Goal: Find specific page/section: Find specific page/section

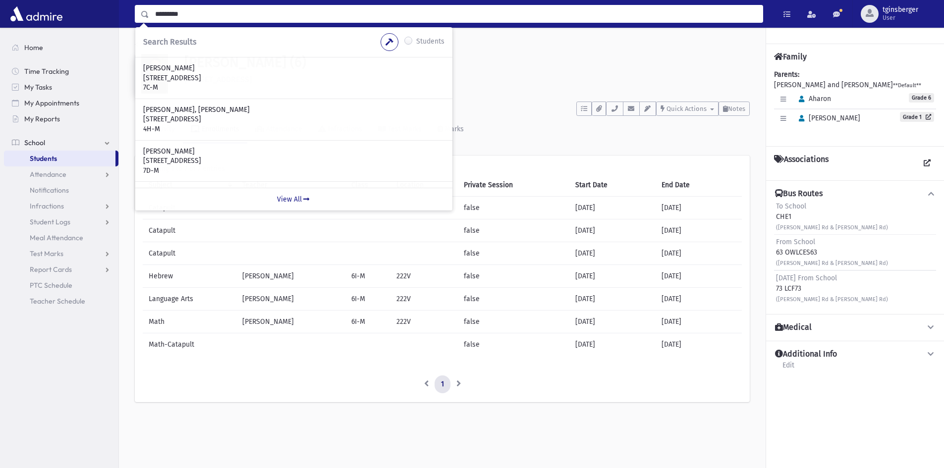
type input "*********"
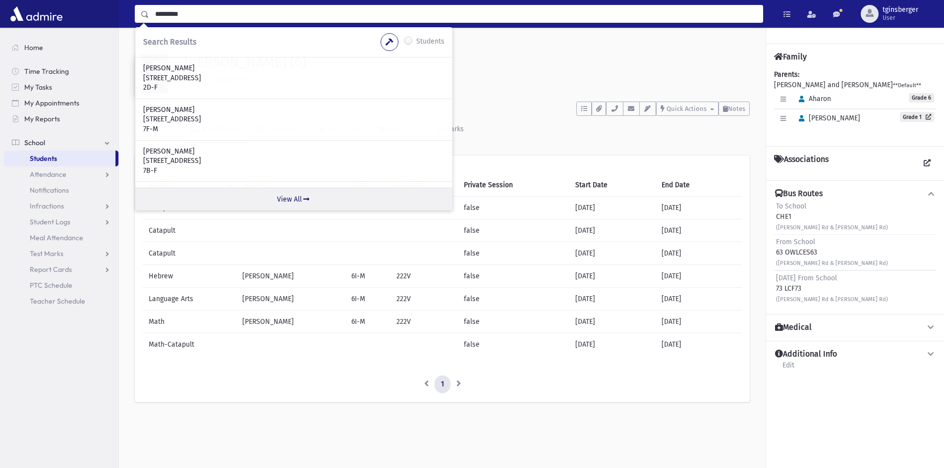
click at [298, 191] on link "View All" at bounding box center [293, 199] width 317 height 23
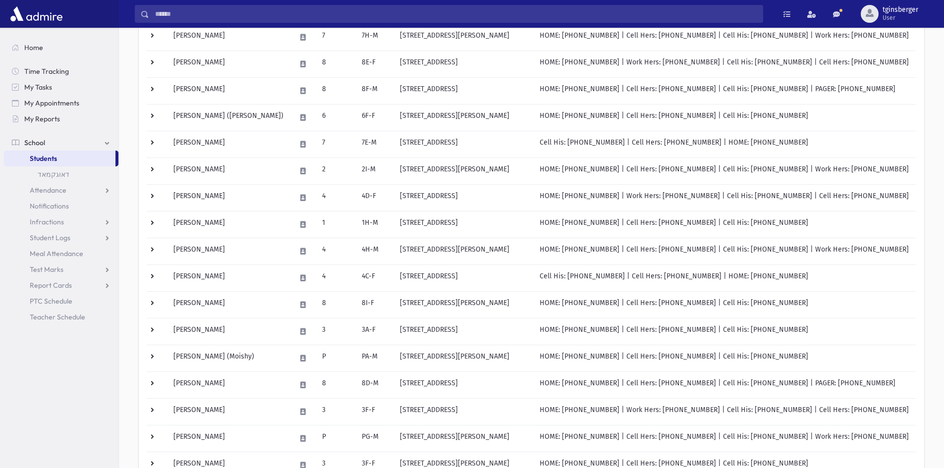
scroll to position [446, 0]
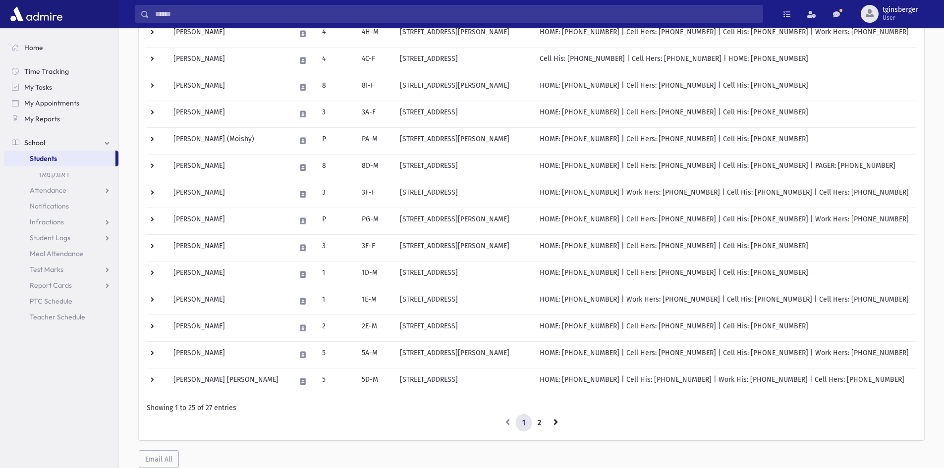
click at [531, 421] on link "1" at bounding box center [524, 423] width 16 height 18
click at [542, 421] on link "2" at bounding box center [539, 423] width 16 height 18
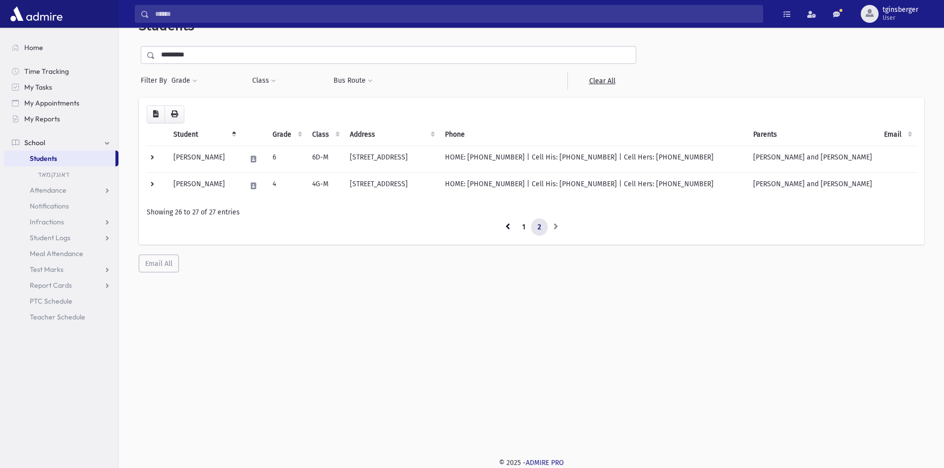
scroll to position [26, 0]
click at [523, 227] on link "1" at bounding box center [524, 228] width 16 height 18
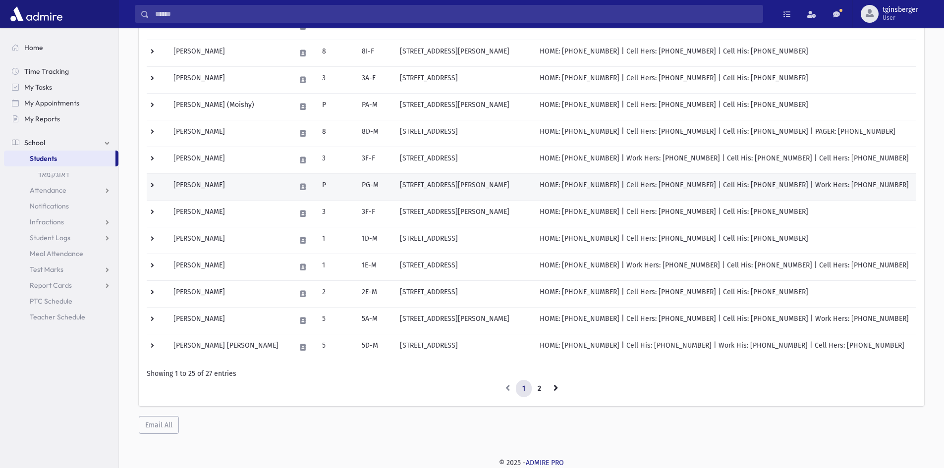
click at [200, 186] on td "[PERSON_NAME]" at bounding box center [229, 186] width 122 height 27
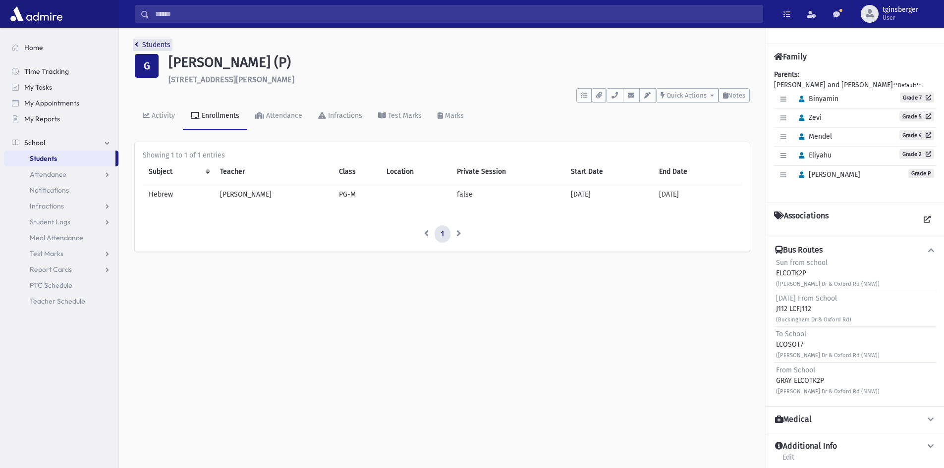
click at [136, 44] on icon "breadcrumb" at bounding box center [136, 44] width 3 height 7
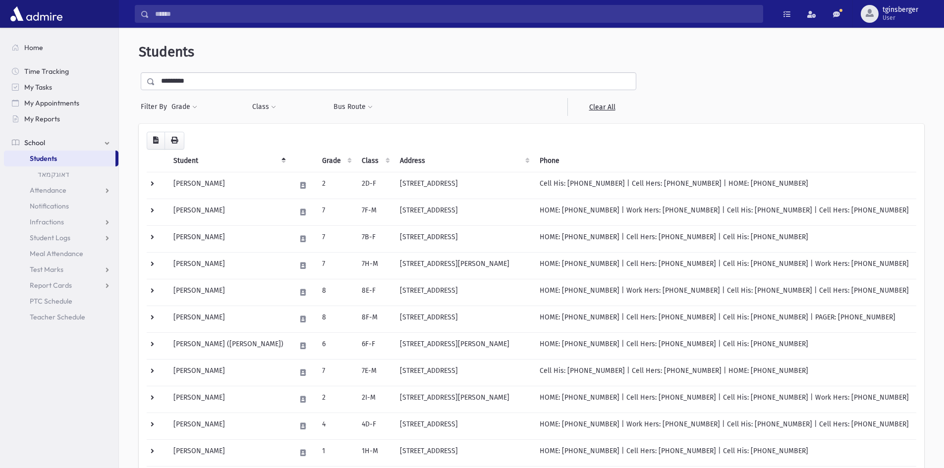
click at [316, 164] on th "Grade" at bounding box center [336, 161] width 40 height 23
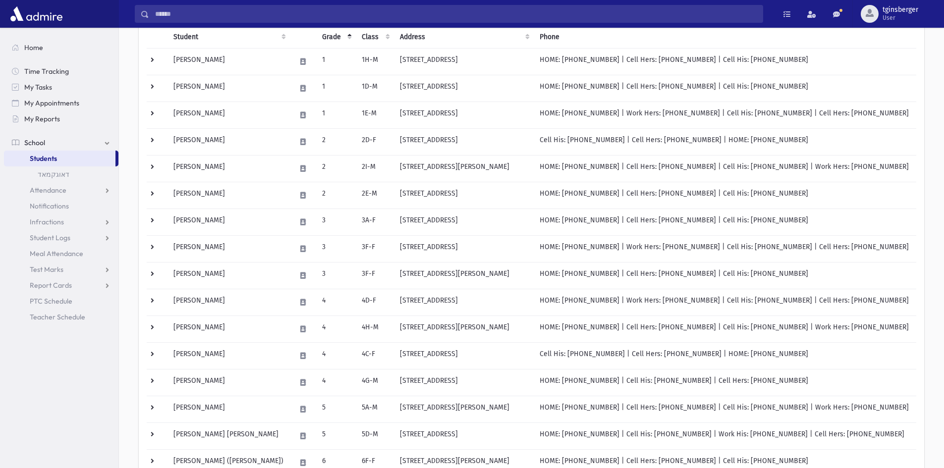
scroll to position [480, 0]
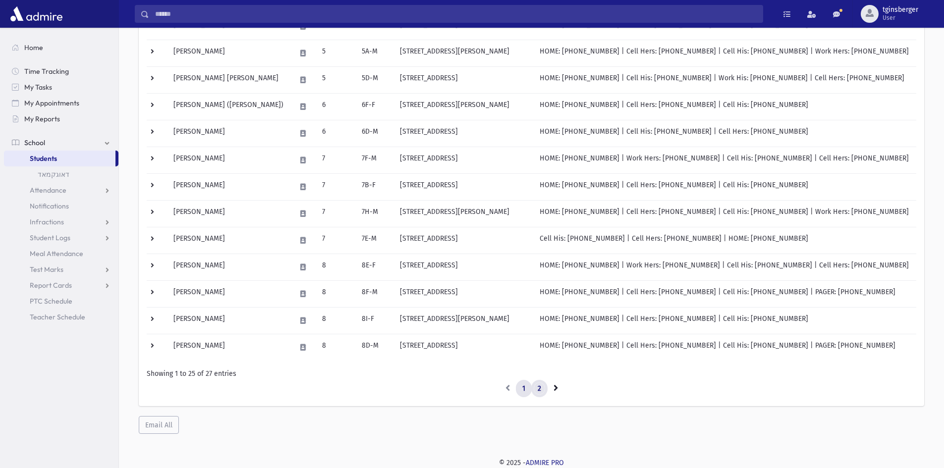
click at [541, 392] on link "2" at bounding box center [539, 389] width 16 height 18
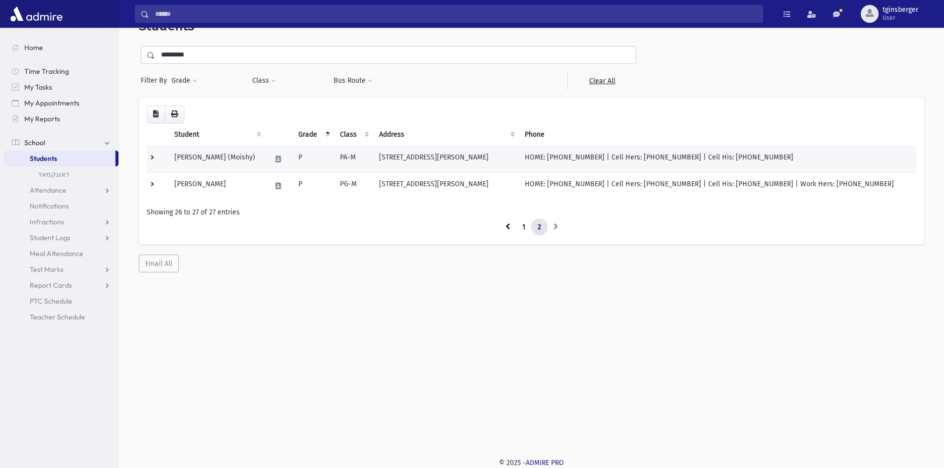
click at [221, 157] on td "Greenberg, Moshe (Moishy)" at bounding box center [217, 159] width 97 height 27
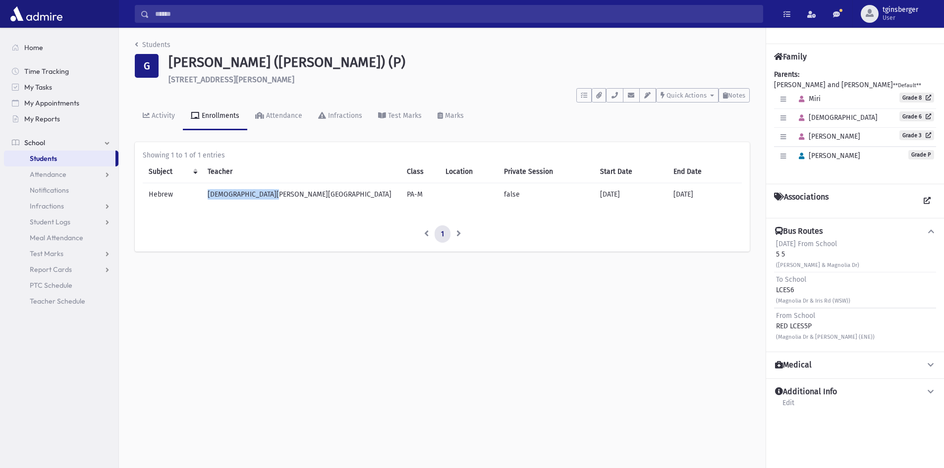
drag, startPoint x: 276, startPoint y: 196, endPoint x: 219, endPoint y: 194, distance: 56.5
click at [219, 194] on td "[DEMOGRAPHIC_DATA][PERSON_NAME][GEOGRAPHIC_DATA]" at bounding box center [301, 194] width 199 height 23
